Goal: Transaction & Acquisition: Purchase product/service

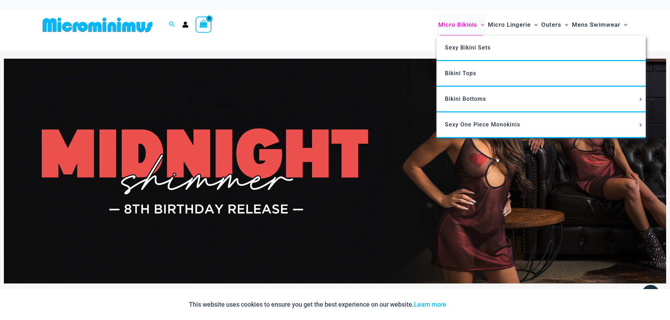
click at [448, 25] on span "Micro Bikinis" at bounding box center [457, 25] width 39 height 18
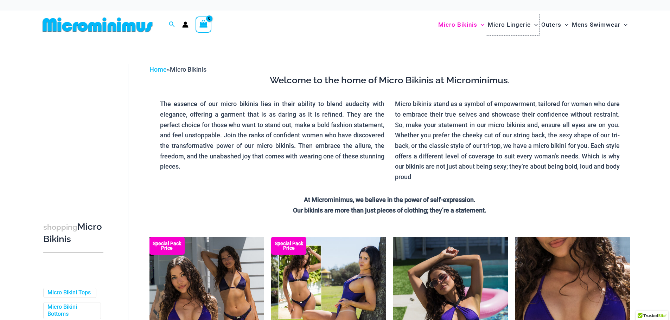
click at [500, 28] on span "Micro Lingerie" at bounding box center [508, 25] width 43 height 18
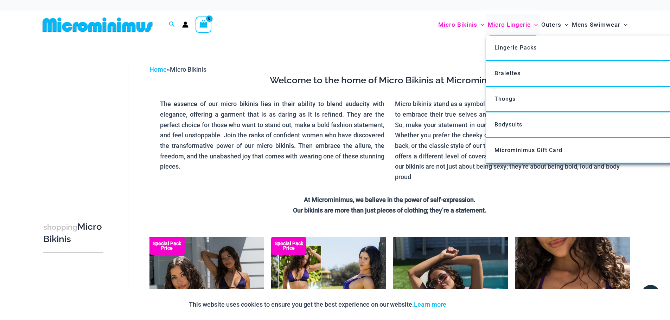
click at [502, 27] on span "Micro Lingerie" at bounding box center [508, 25] width 43 height 18
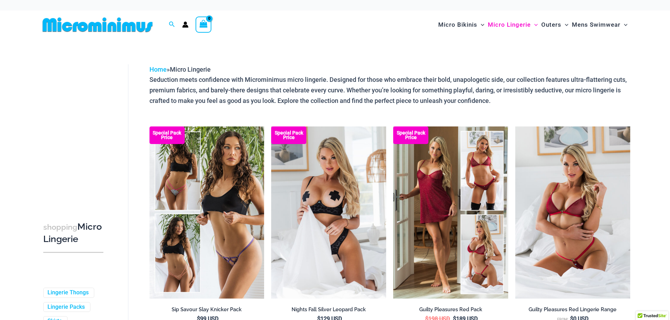
click at [549, 26] on span "Outers" at bounding box center [551, 25] width 20 height 18
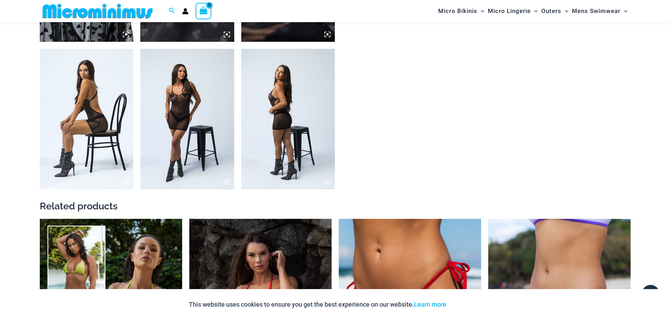
scroll to position [1119, 0]
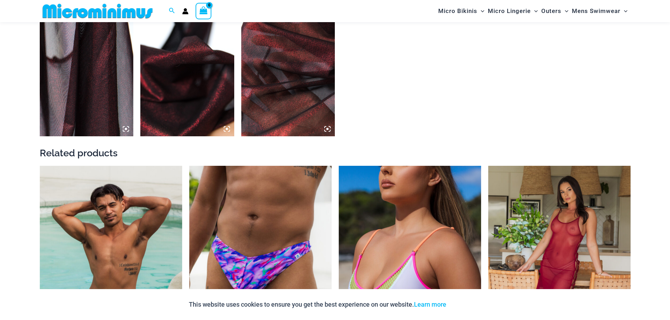
scroll to position [838, 0]
